Goal: Communication & Community: Answer question/provide support

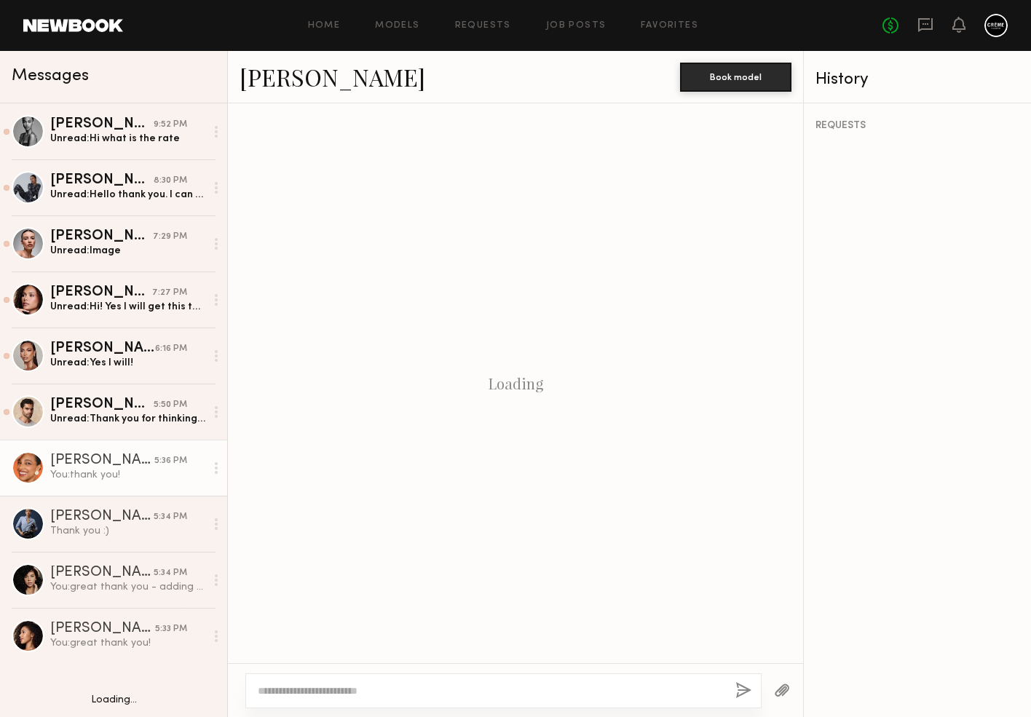
scroll to position [526, 0]
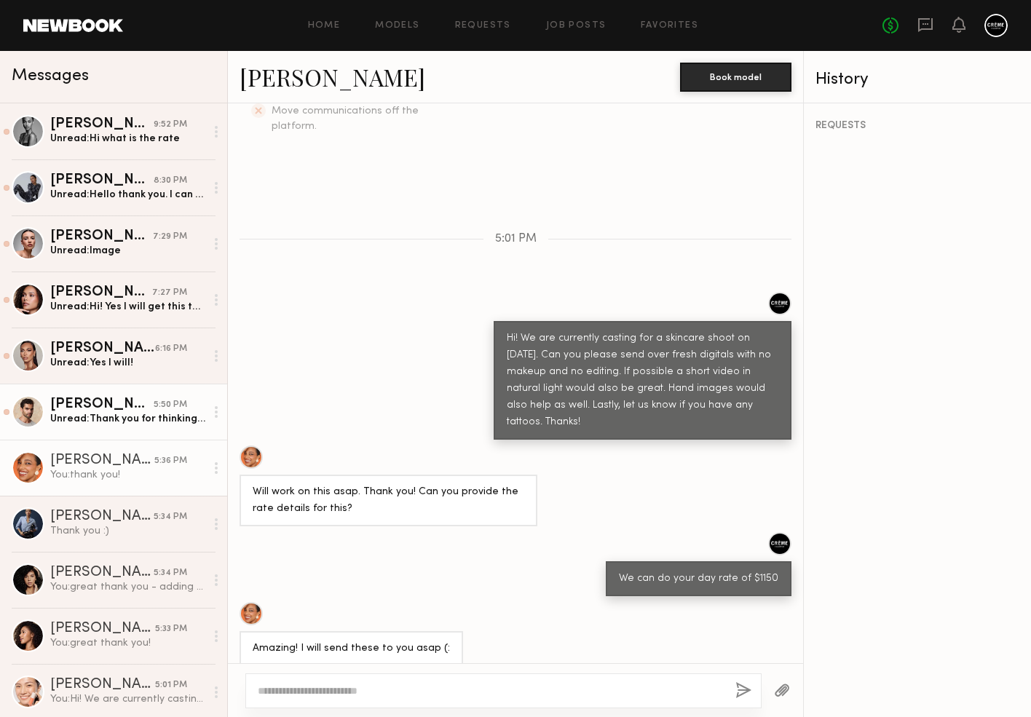
click at [139, 412] on div "Unread: Thank you for thinking of me but unfortunately I have to decline this o…" at bounding box center [127, 419] width 155 height 14
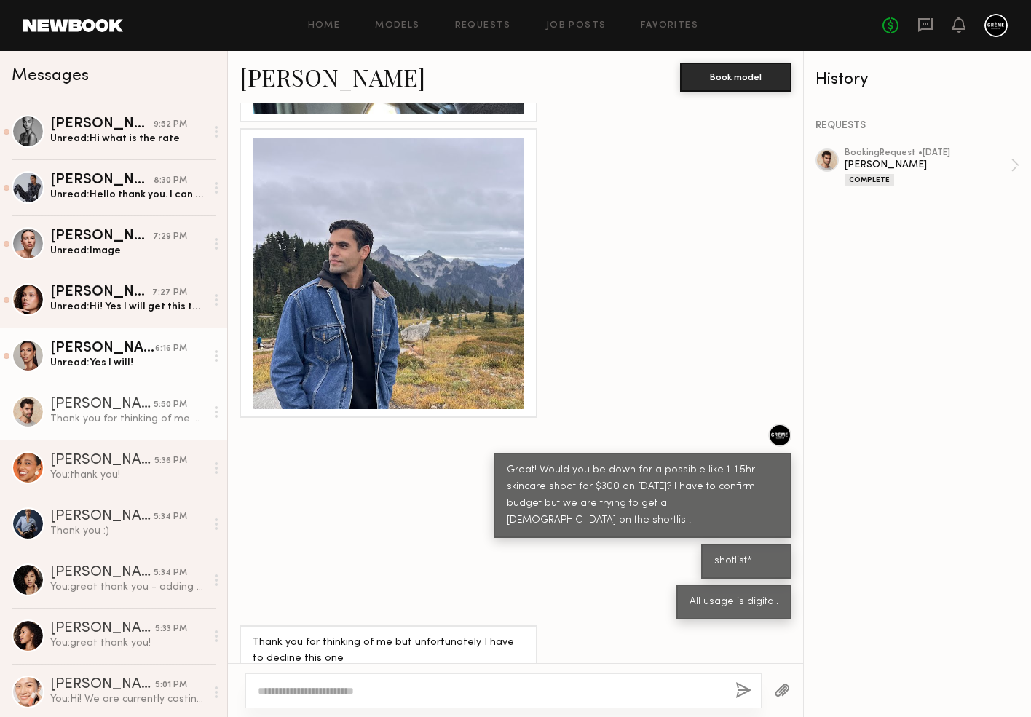
click at [135, 364] on div "Unread: Yes I will!" at bounding box center [127, 363] width 155 height 14
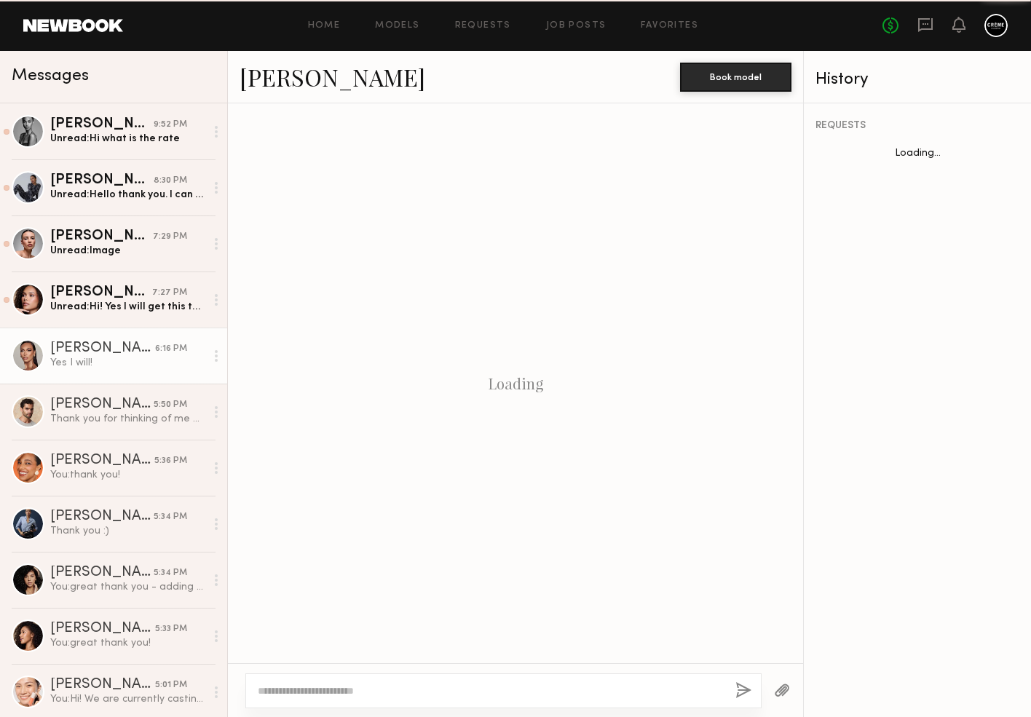
scroll to position [303, 0]
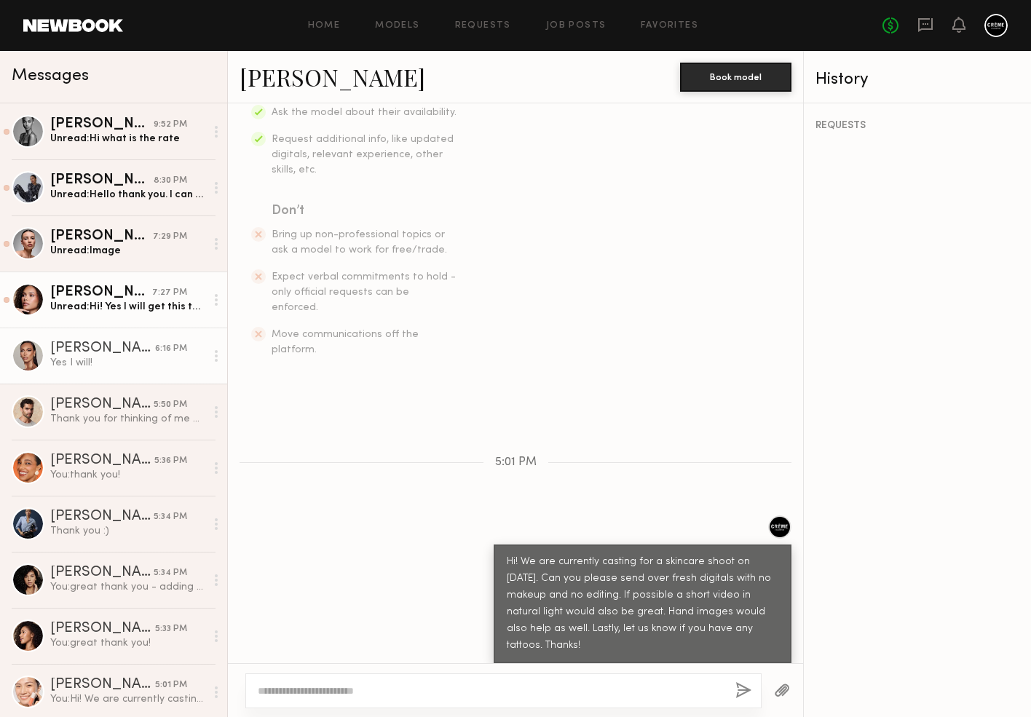
click at [143, 318] on link "Hailey B. 7:27 PM Unread: Hi! Yes I will get this to you asap! No tattoos!" at bounding box center [113, 299] width 227 height 56
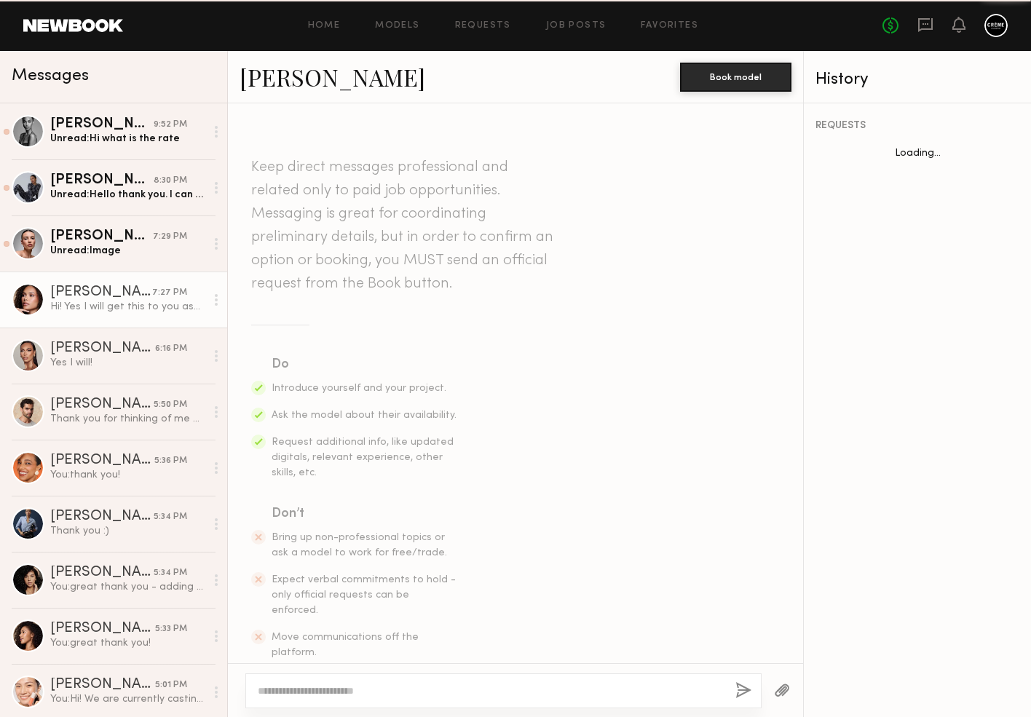
scroll to position [715, 0]
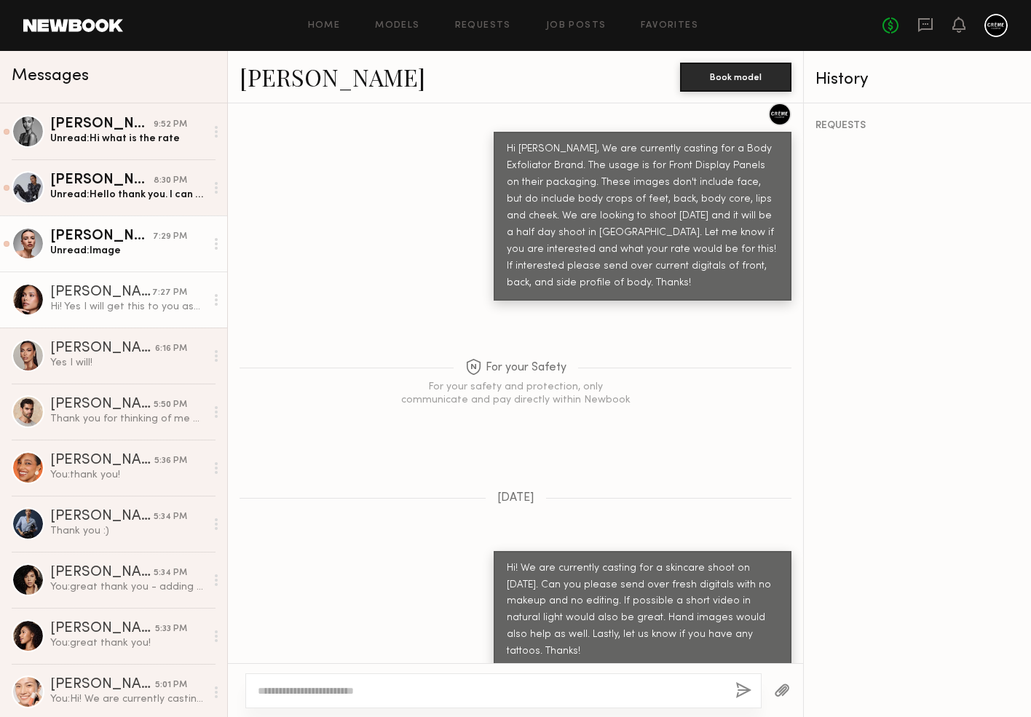
click at [141, 255] on div "Unread: Image" at bounding box center [127, 251] width 155 height 14
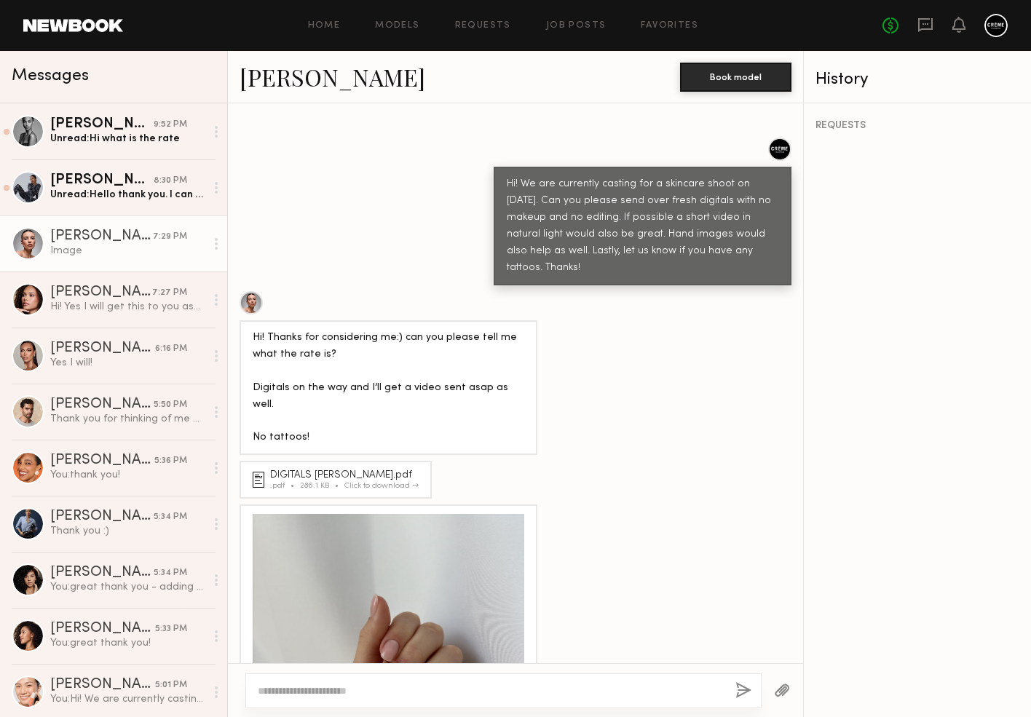
scroll to position [674, 0]
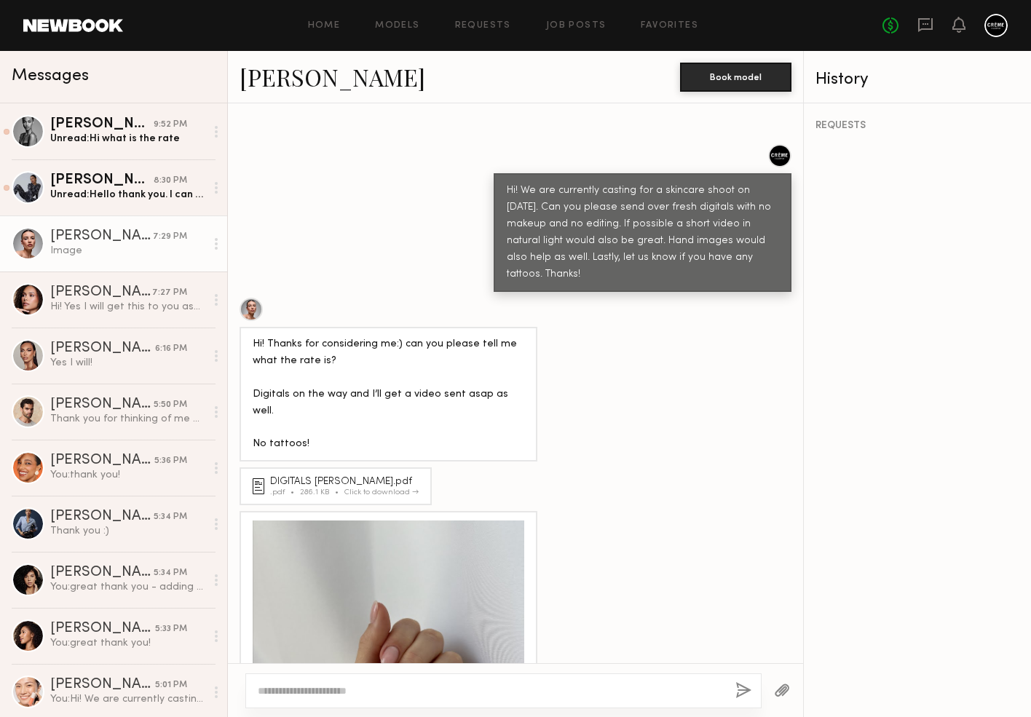
click at [312, 71] on link "[PERSON_NAME]" at bounding box center [332, 76] width 186 height 31
click at [159, 191] on div "Unread: Hello thank you. I can have that to you on Monday! I am currently out o…" at bounding box center [127, 195] width 155 height 14
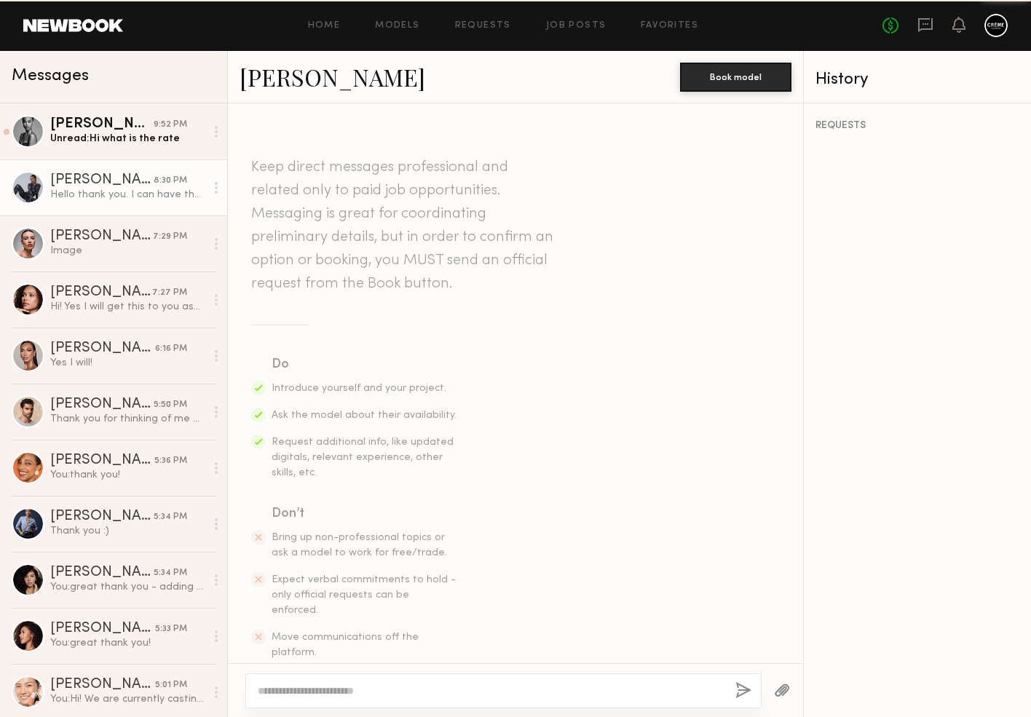
scroll to position [319, 0]
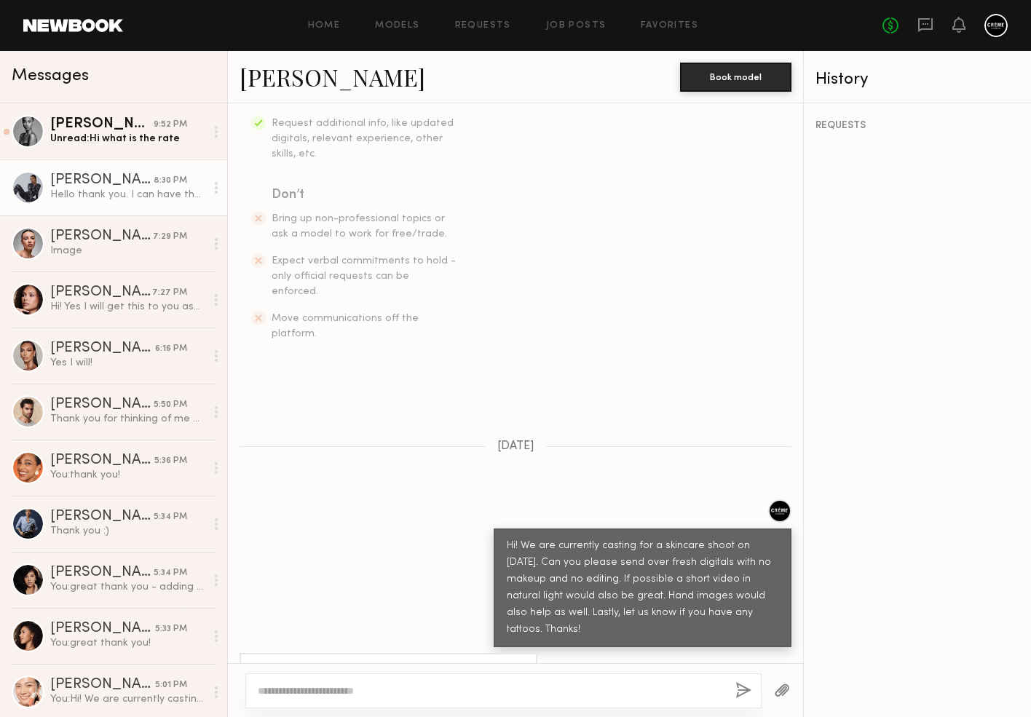
click at [325, 684] on textarea at bounding box center [491, 690] width 466 height 15
type textarea "**********"
click at [739, 691] on button "button" at bounding box center [743, 691] width 16 height 18
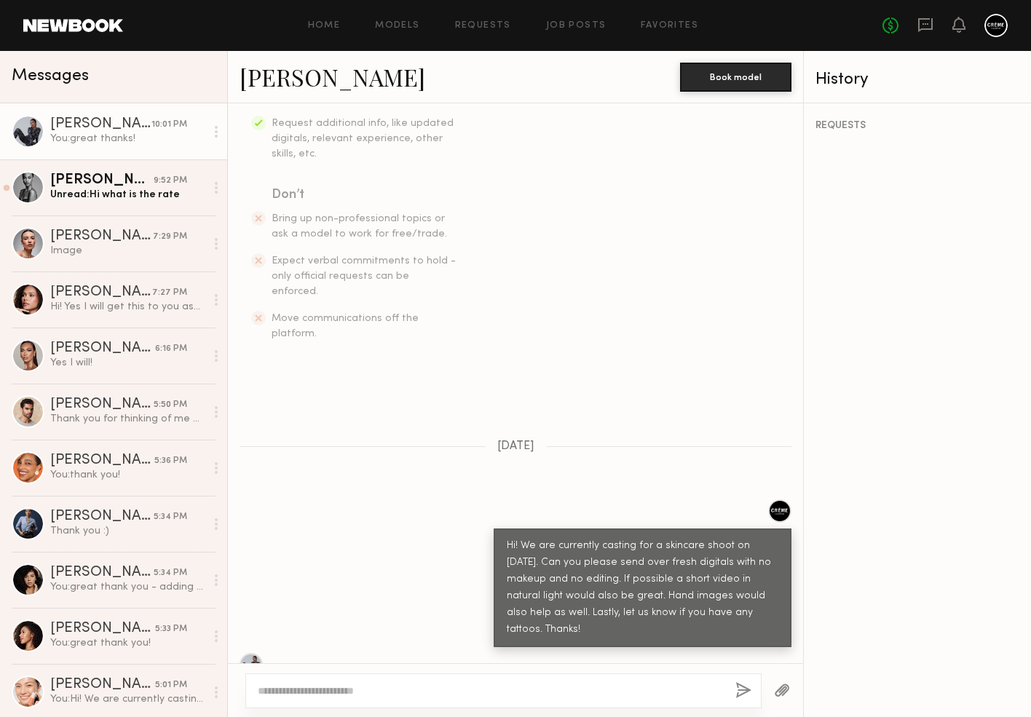
scroll to position [499, 0]
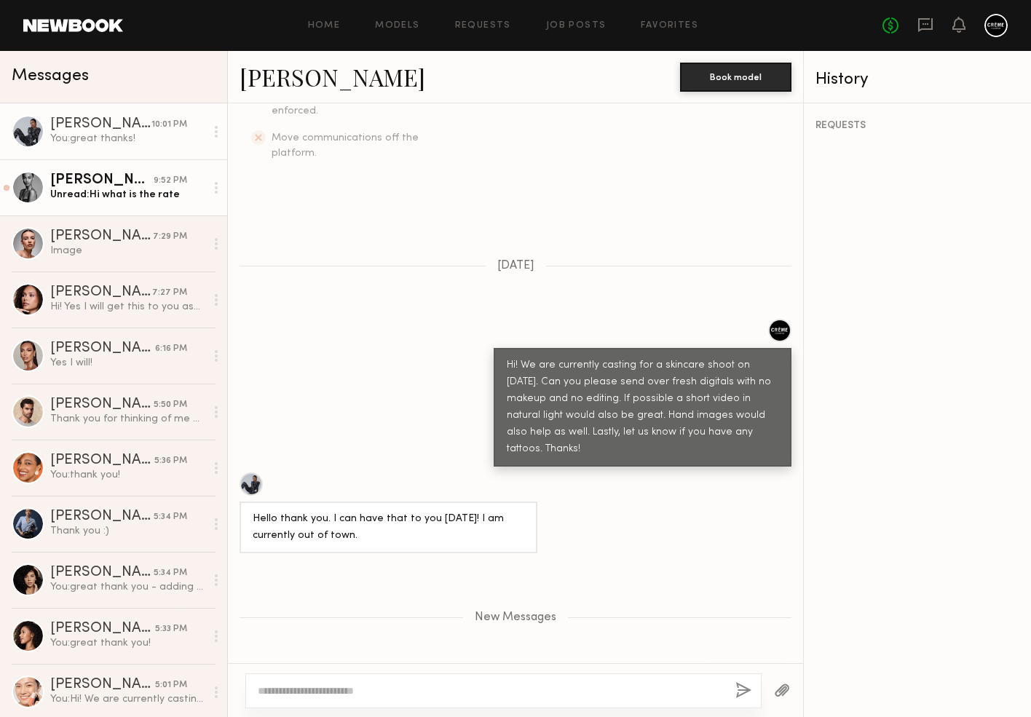
click at [148, 170] on link "Taylor E. 9:52 PM Unread: Hi what is the rate" at bounding box center [113, 187] width 227 height 56
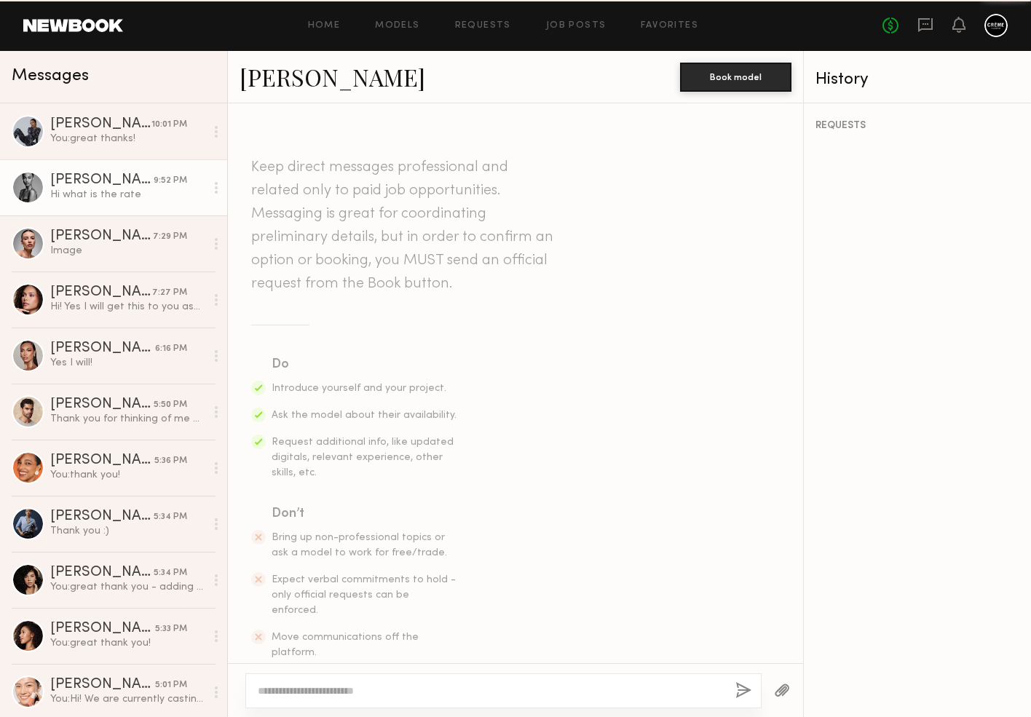
scroll to position [303, 0]
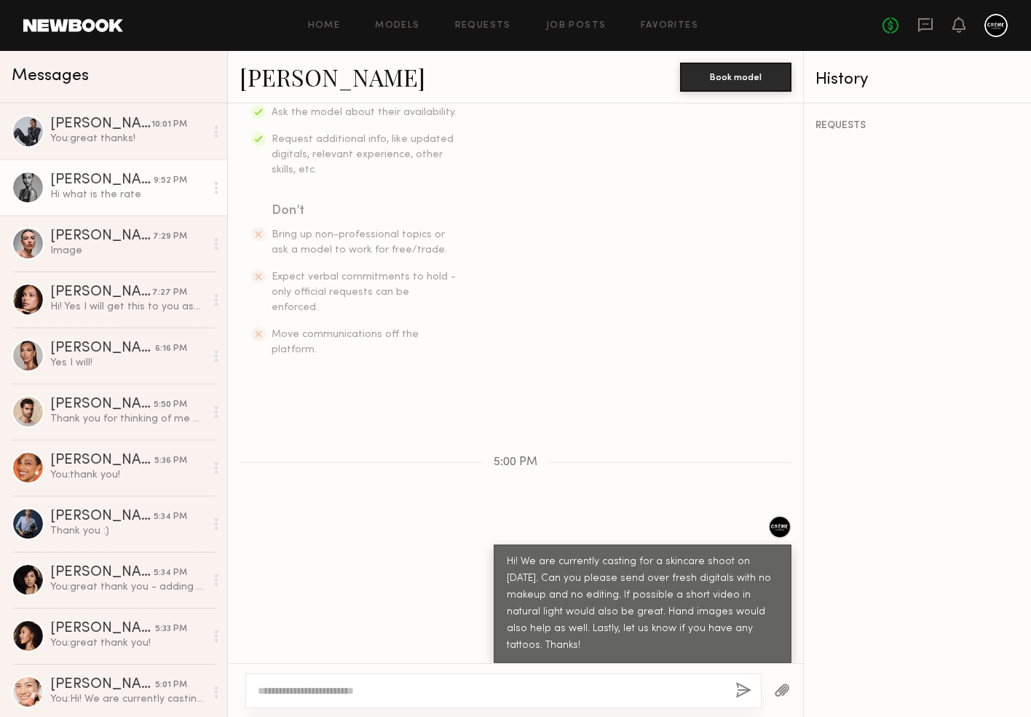
click at [295, 75] on link "[PERSON_NAME]" at bounding box center [332, 76] width 186 height 31
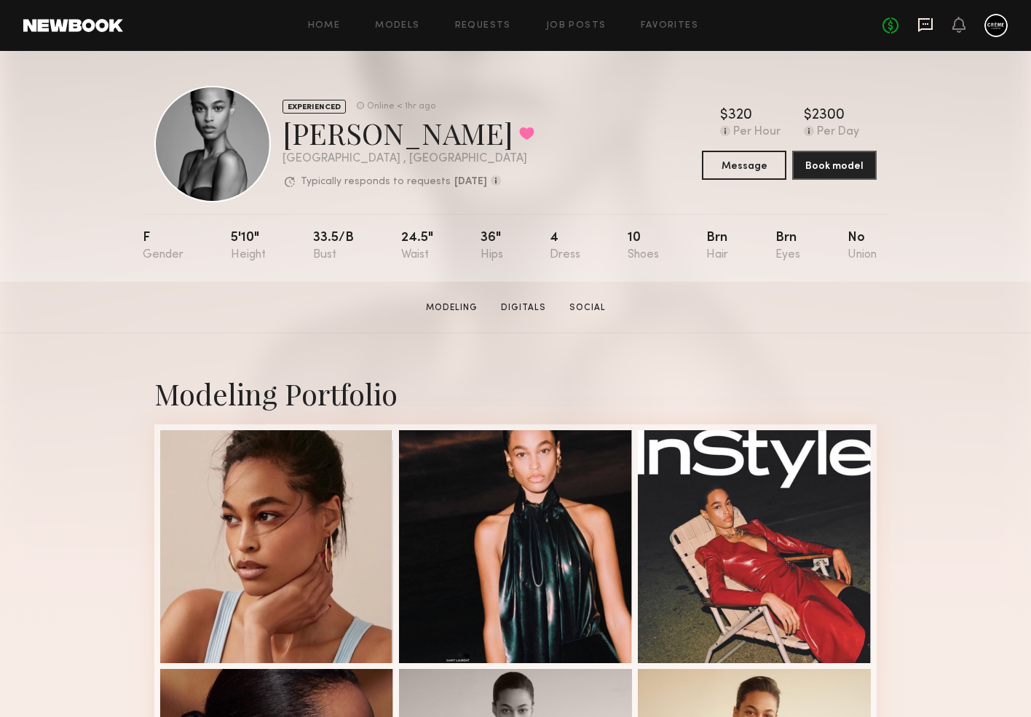
click at [930, 30] on icon at bounding box center [925, 25] width 15 height 14
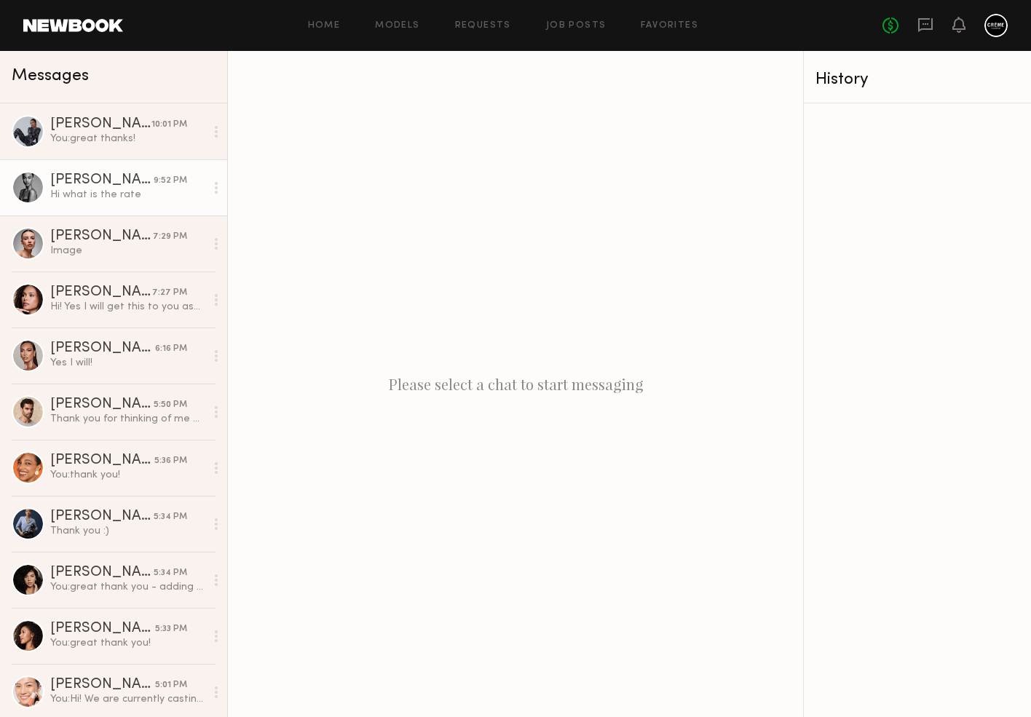
click at [88, 179] on div "[PERSON_NAME]" at bounding box center [101, 180] width 103 height 15
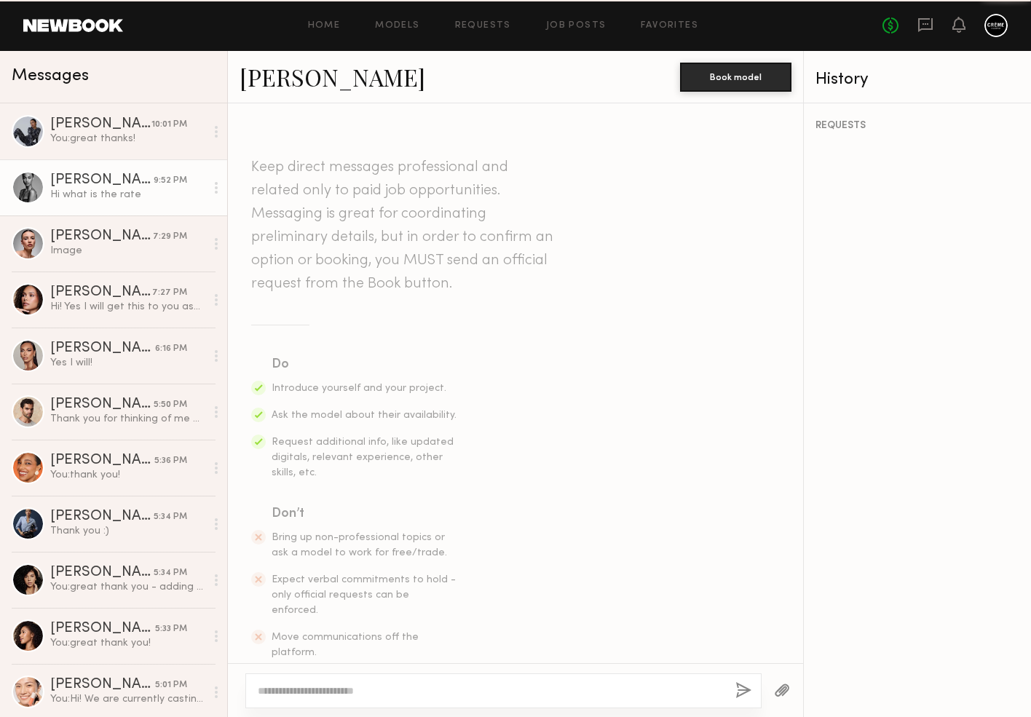
scroll to position [303, 0]
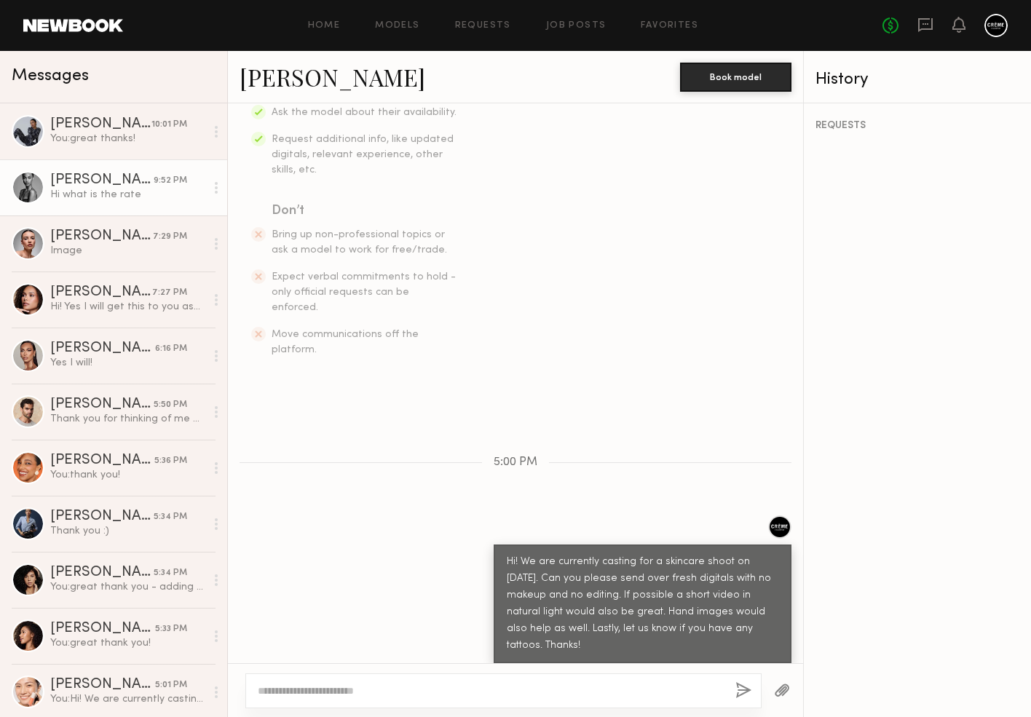
click at [364, 687] on textarea at bounding box center [491, 690] width 466 height 15
click at [324, 696] on textarea at bounding box center [491, 690] width 466 height 15
click at [312, 82] on link "[PERSON_NAME]" at bounding box center [332, 76] width 186 height 31
click at [394, 686] on textarea at bounding box center [491, 690] width 466 height 15
type textarea "*"
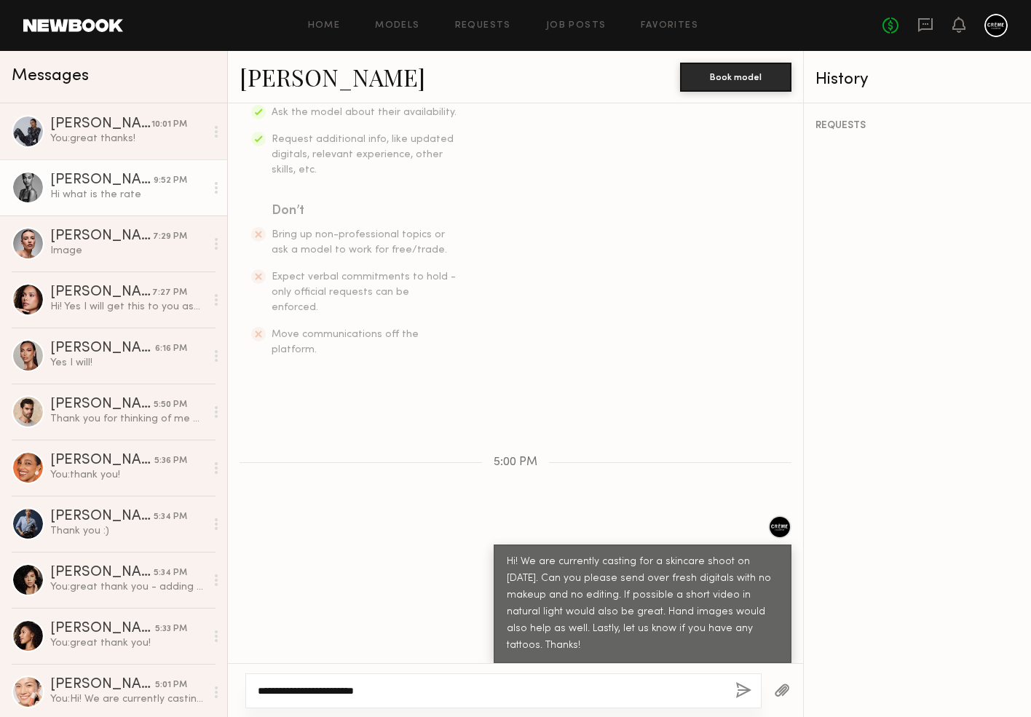
type textarea "**********"
click at [743, 687] on button "button" at bounding box center [743, 691] width 16 height 18
